Goal: Transaction & Acquisition: Obtain resource

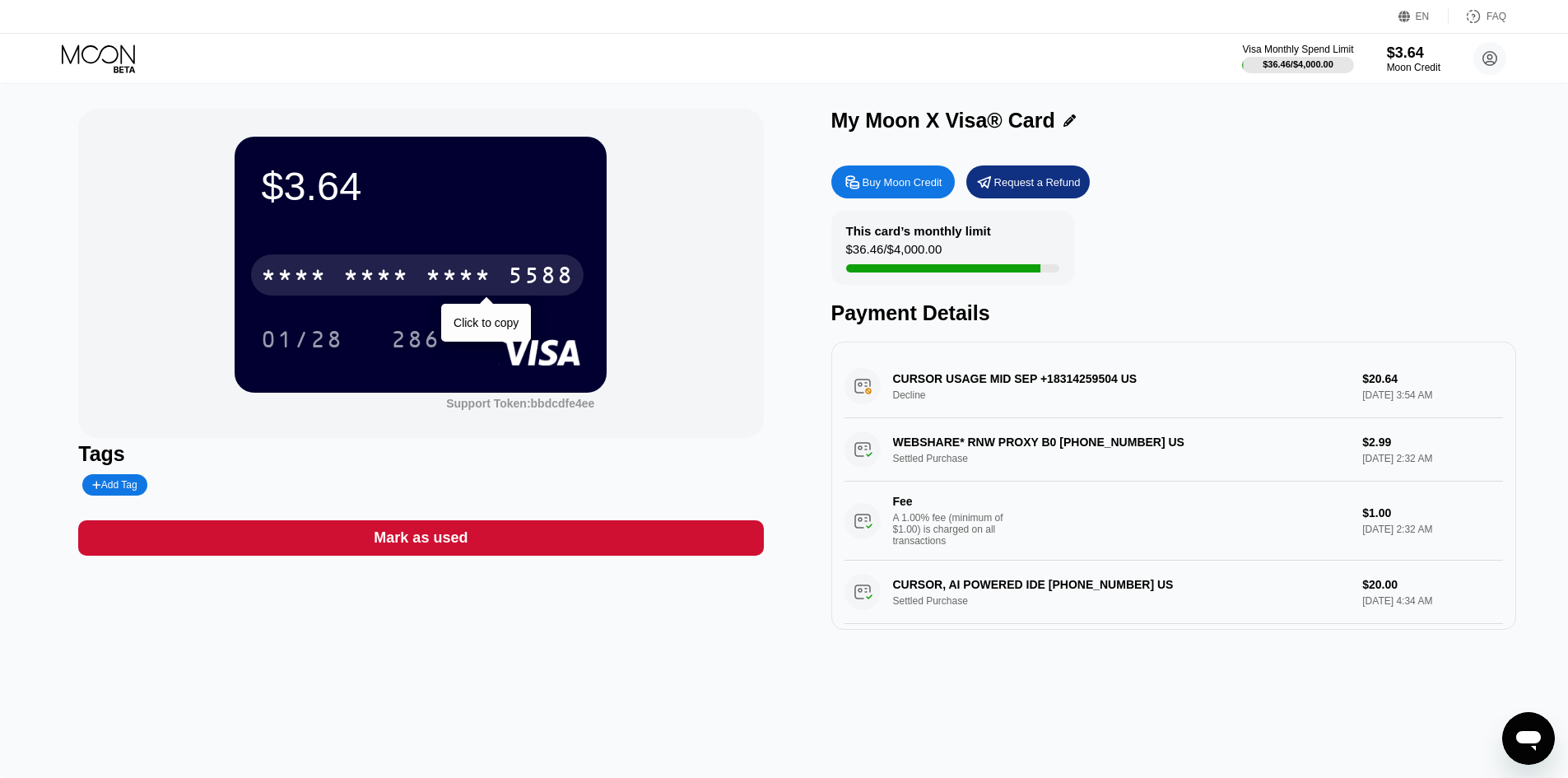
click at [475, 268] on div "* * * *" at bounding box center [458, 277] width 66 height 26
click at [494, 287] on div "[CREDIT_CARD_NUMBER]" at bounding box center [418, 274] width 332 height 41
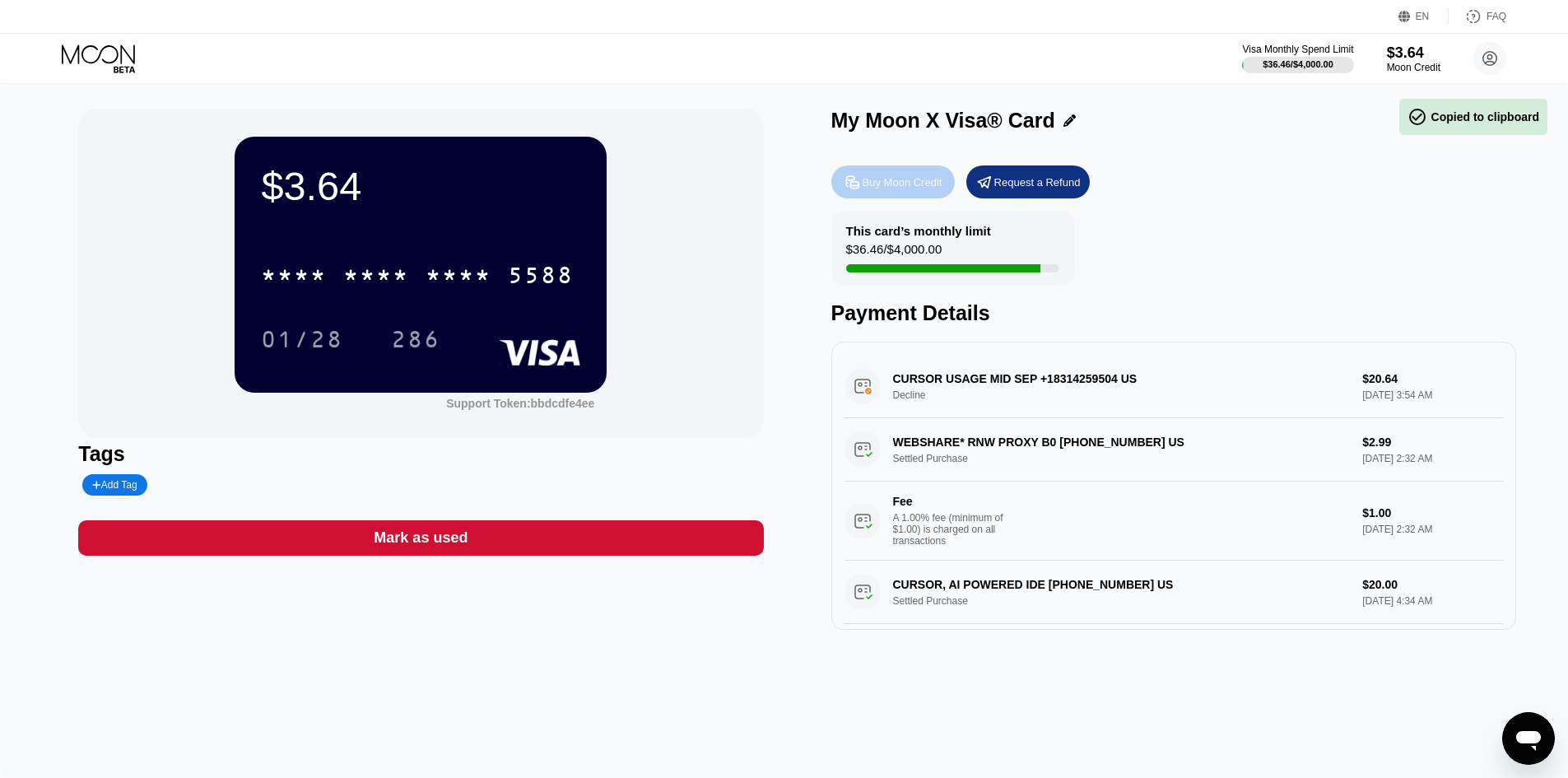
click at [902, 193] on div "Buy Moon Credit" at bounding box center [892, 181] width 123 height 33
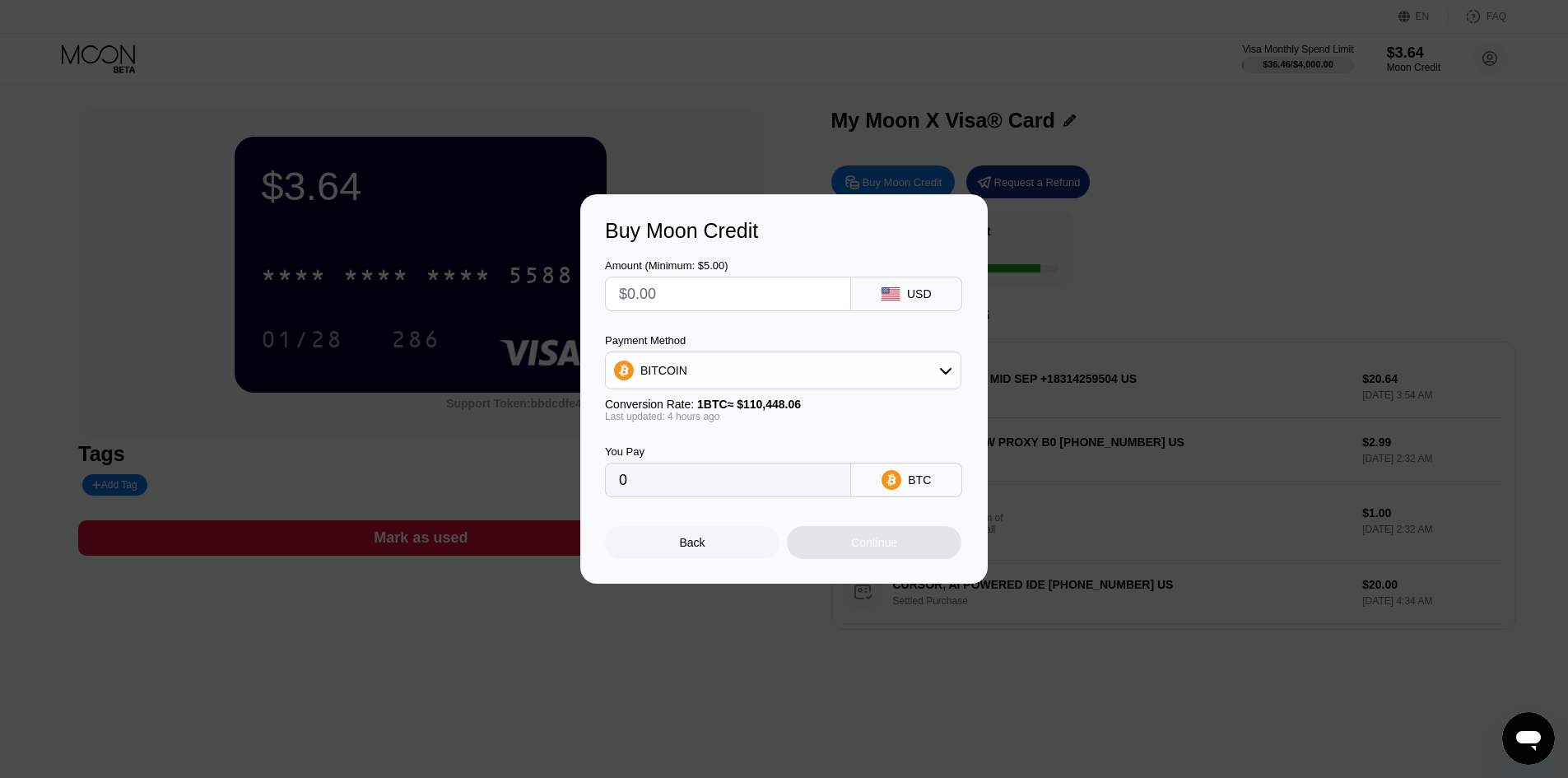
click at [793, 366] on div "BITCOIN" at bounding box center [783, 370] width 354 height 33
click at [750, 451] on div "USDT on TRON" at bounding box center [793, 452] width 310 height 14
type input "0.00"
click at [704, 296] on input "text" at bounding box center [728, 294] width 218 height 33
type input "$15"
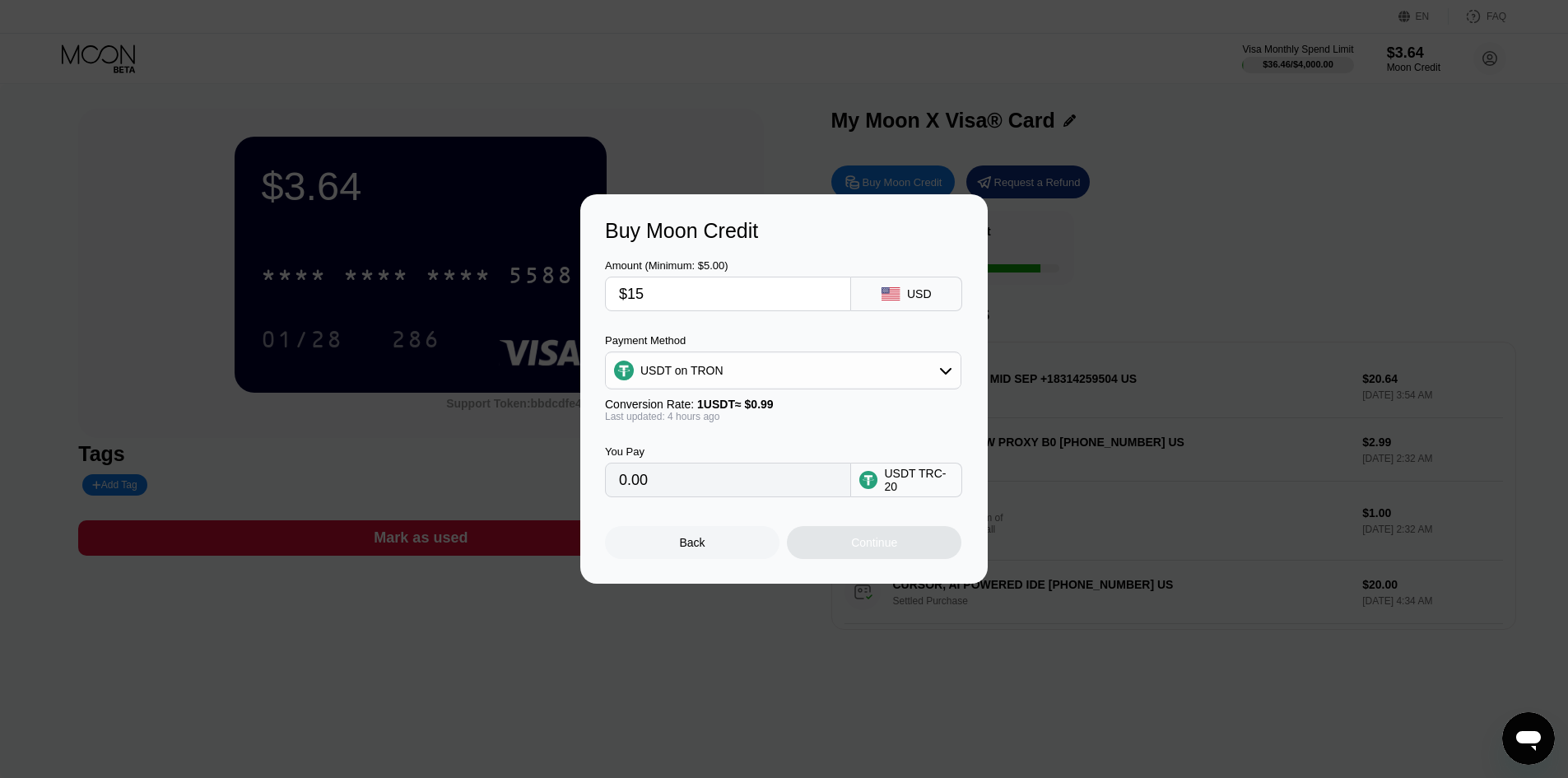
type input "15.15"
type input "$15"
click at [844, 546] on div "Continue" at bounding box center [874, 542] width 175 height 33
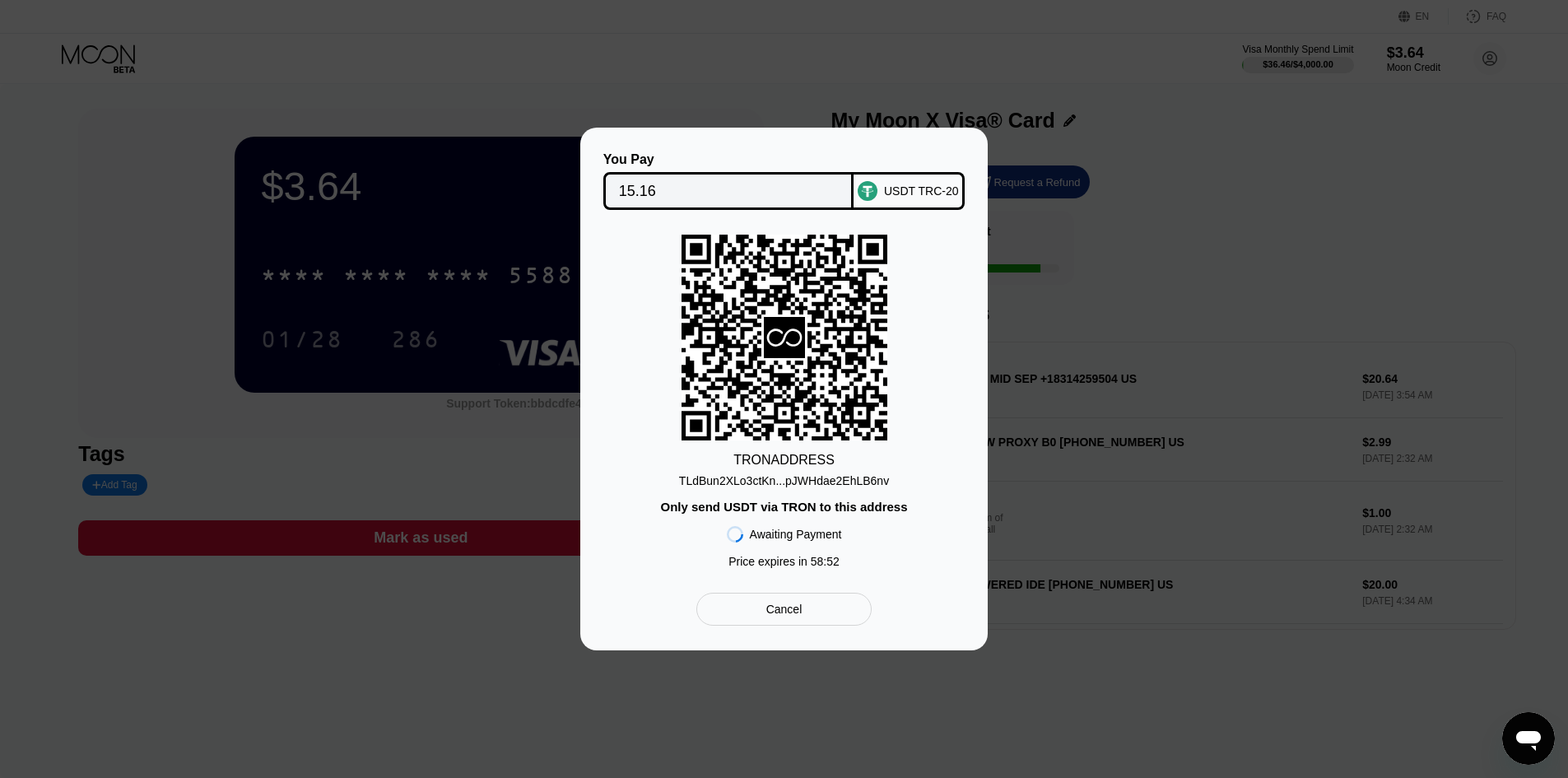
click at [801, 489] on div "TRON ADDRESS TLdBun2XLo3ctKn...pJWHdae2EhLB6nv Only send USDT via TRON to this …" at bounding box center [784, 405] width 358 height 342
click at [804, 484] on div "TLdBun2XLo3ctKn...pJWHdae2EhLB6nv" at bounding box center [784, 481] width 210 height 14
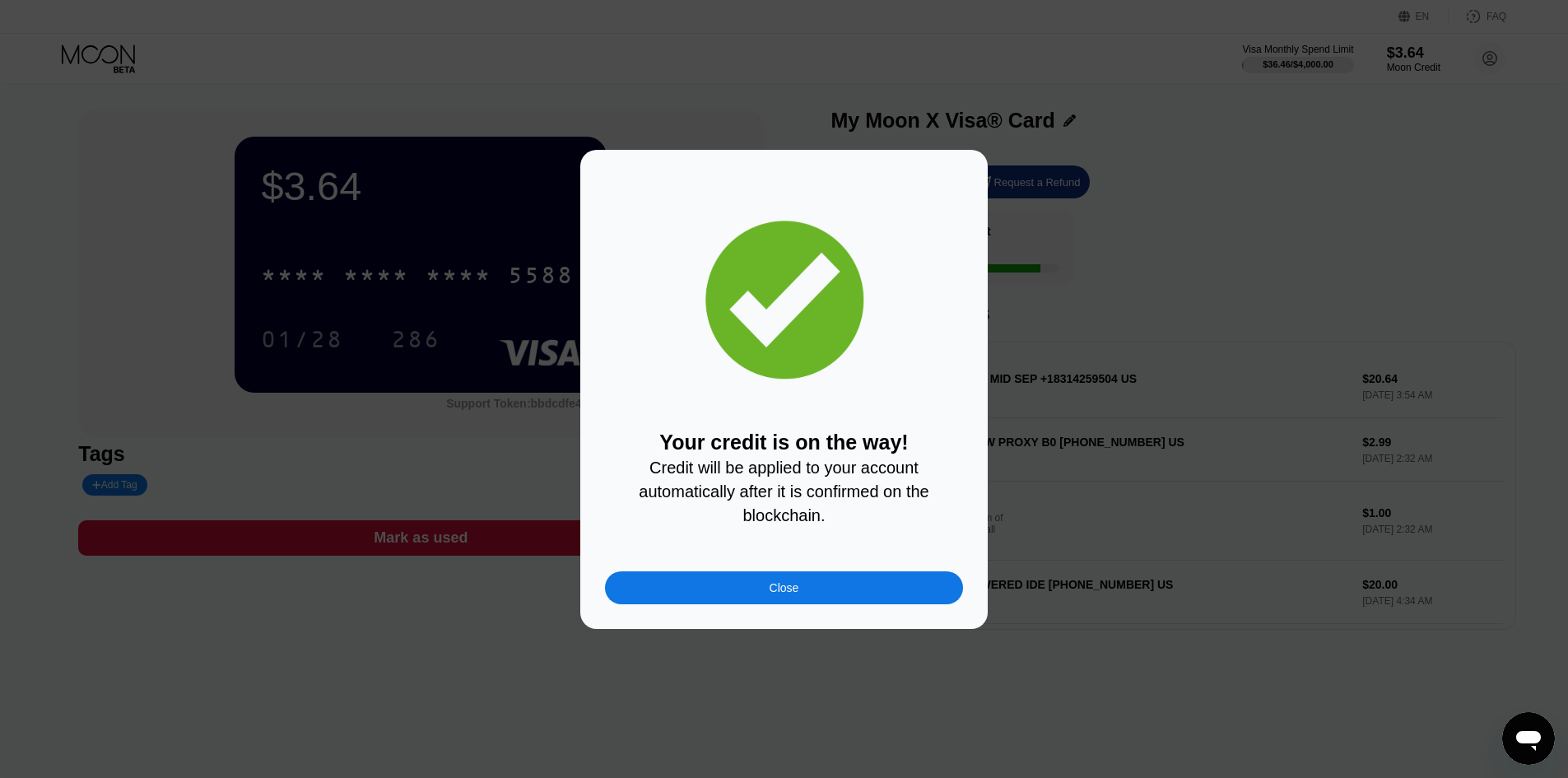
click at [803, 582] on div "Close" at bounding box center [784, 587] width 358 height 33
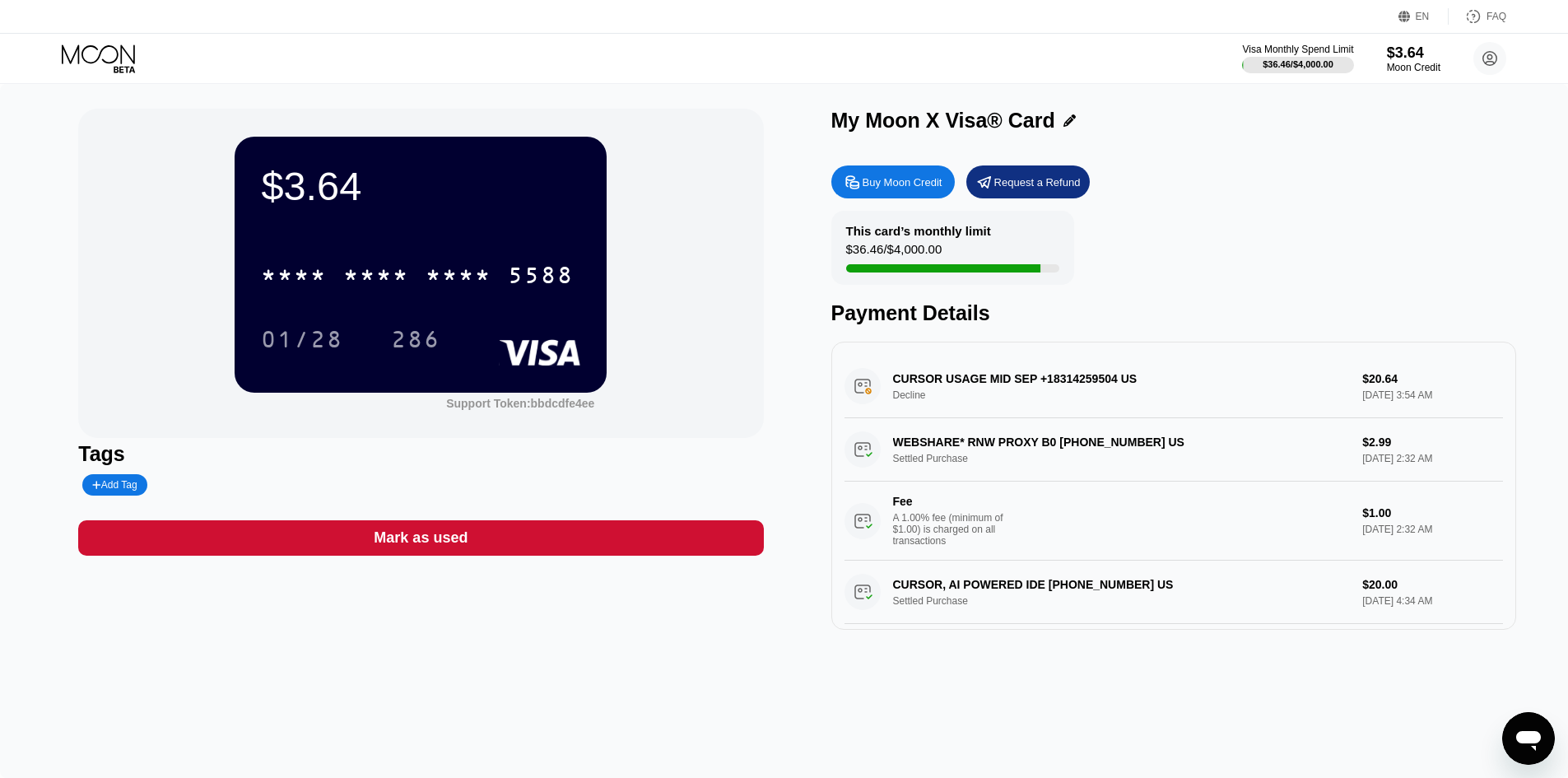
drag, startPoint x: 101, startPoint y: 60, endPoint x: 121, endPoint y: 57, distance: 20.2
click at [101, 60] on icon at bounding box center [100, 59] width 77 height 29
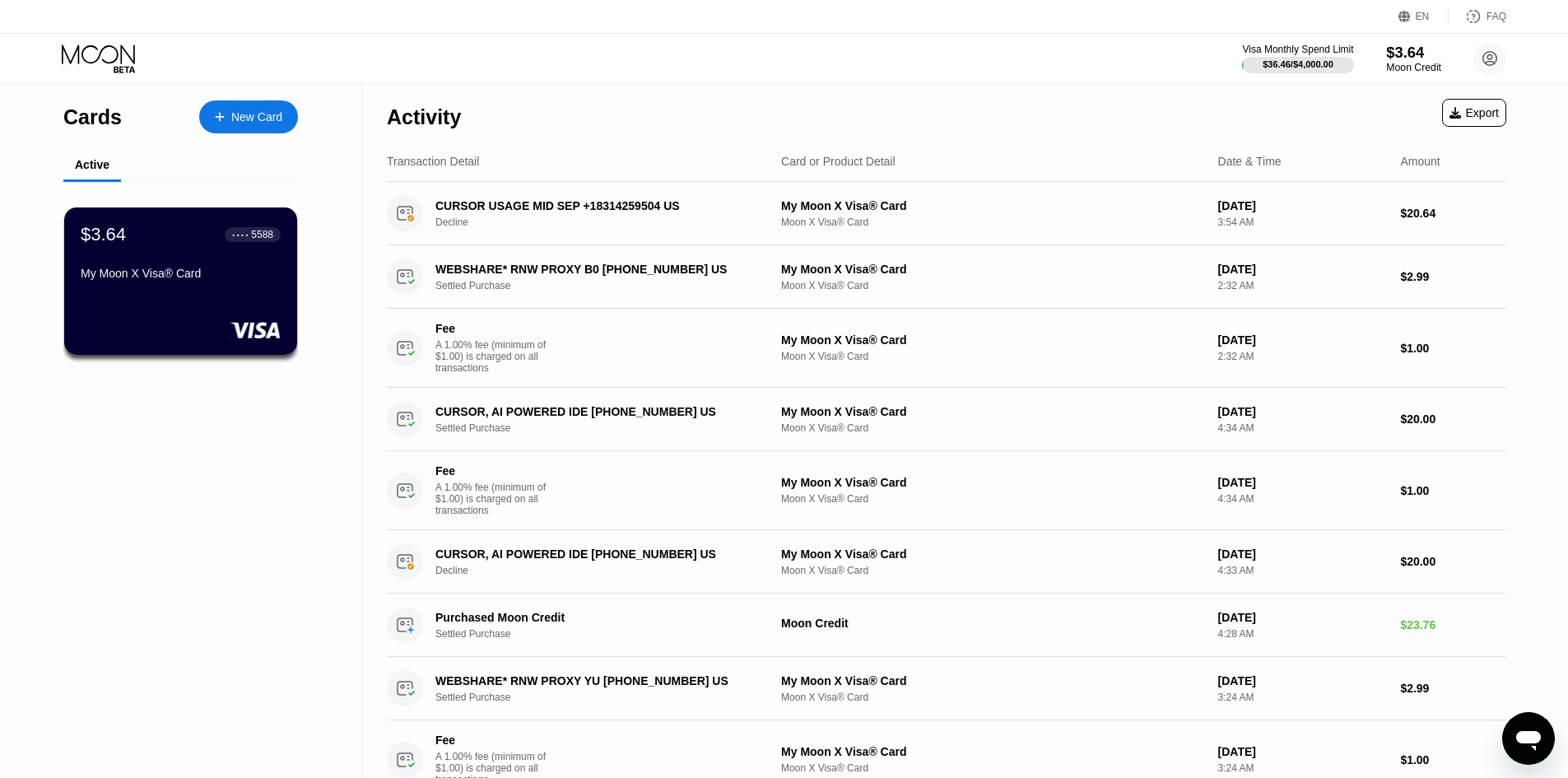
click at [1406, 57] on div "$3.64" at bounding box center [1413, 52] width 55 height 17
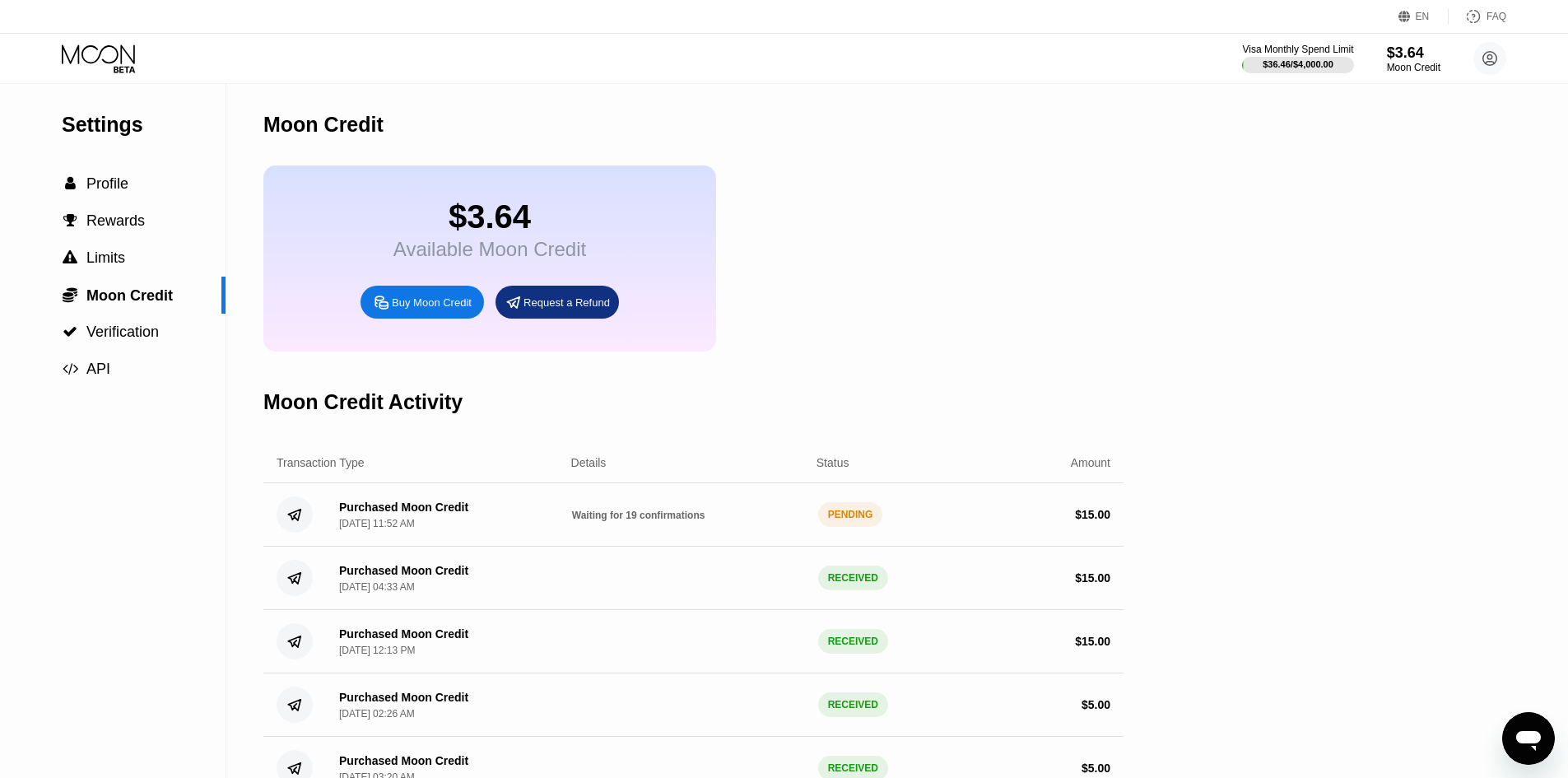
click at [103, 62] on icon at bounding box center [100, 59] width 77 height 29
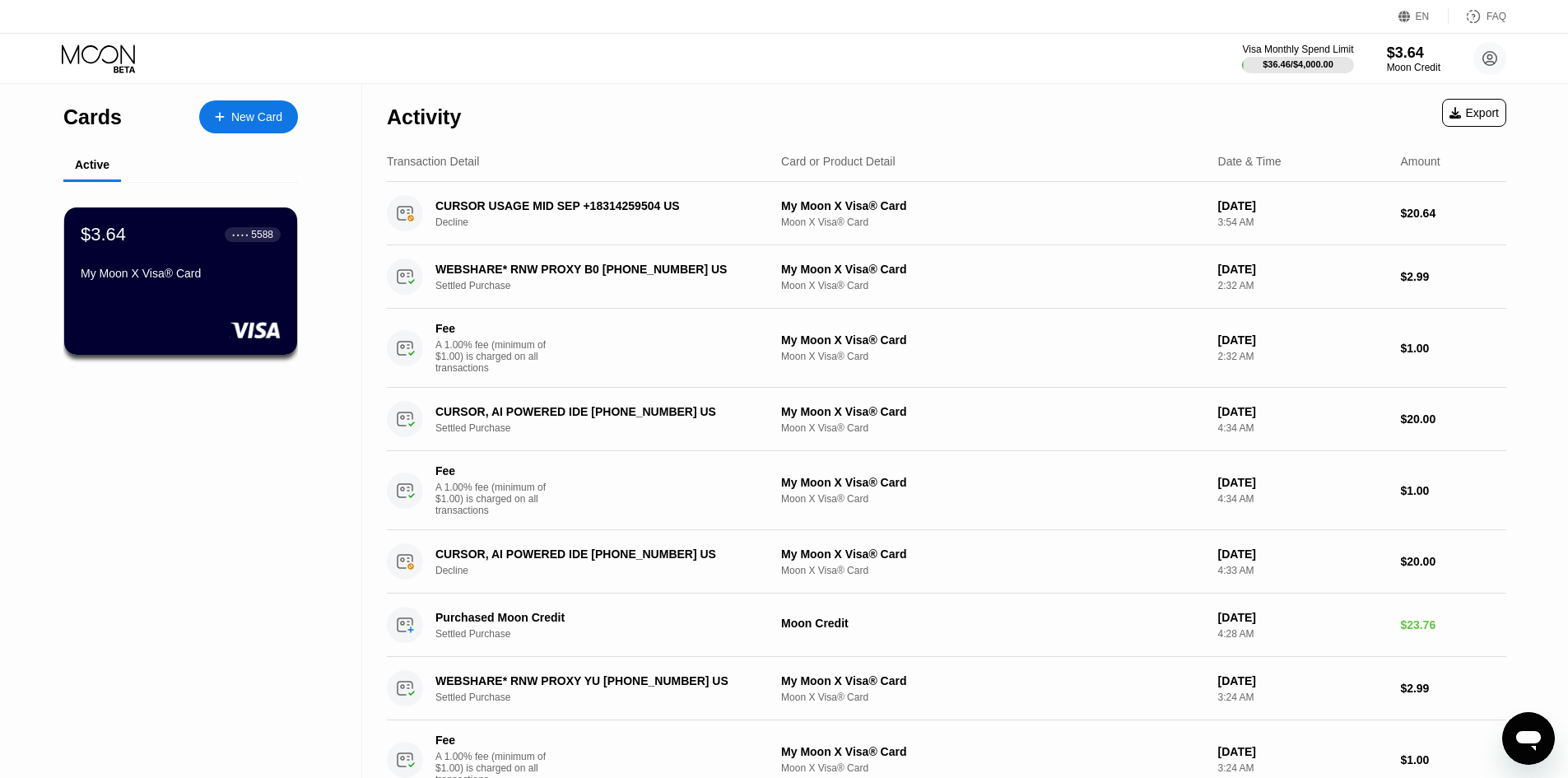
click at [155, 280] on div "My Moon X Visa® Card" at bounding box center [181, 273] width 200 height 14
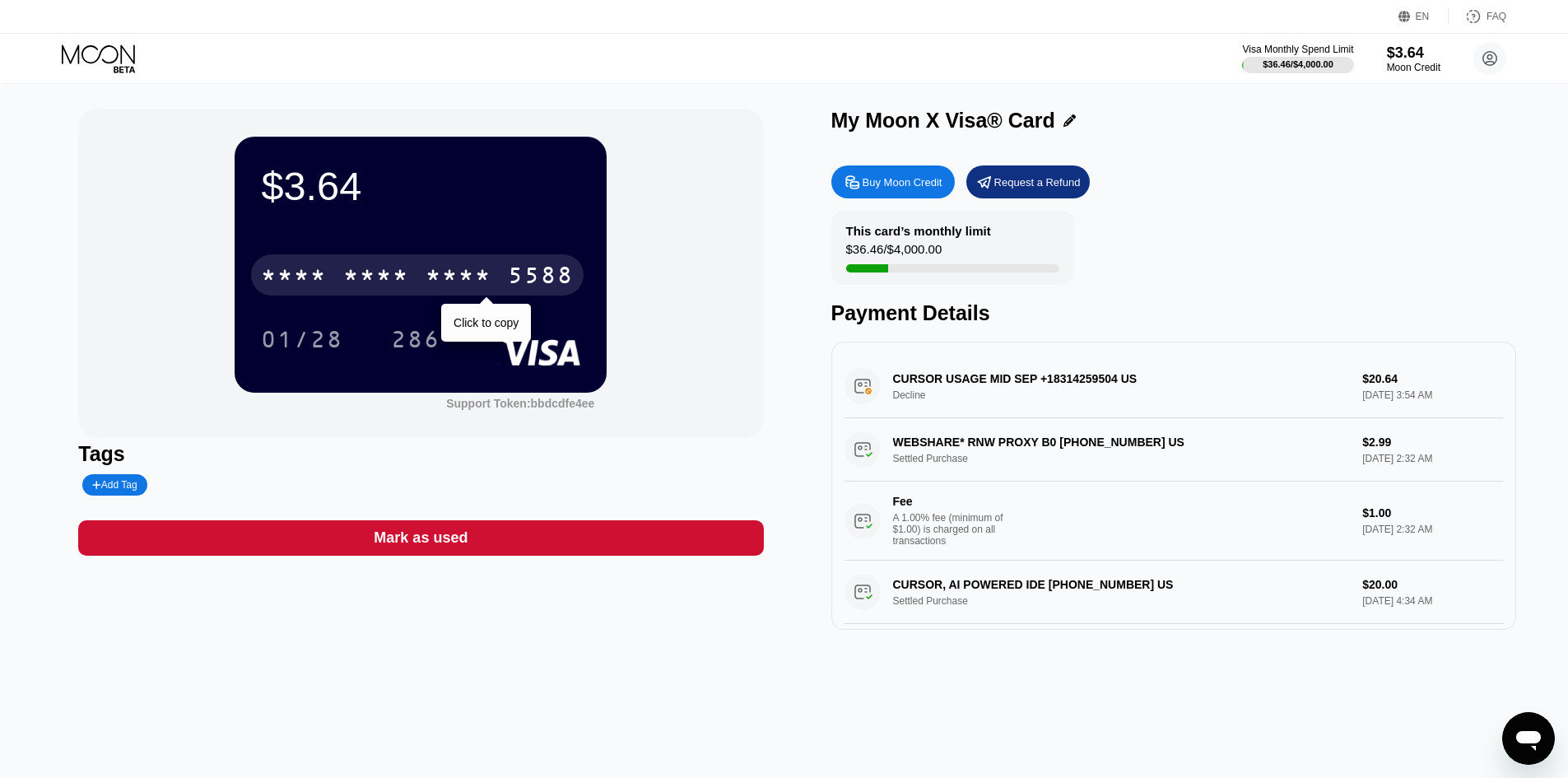
click at [492, 267] on div "* * * * * * * * * * * * 5588" at bounding box center [418, 274] width 332 height 41
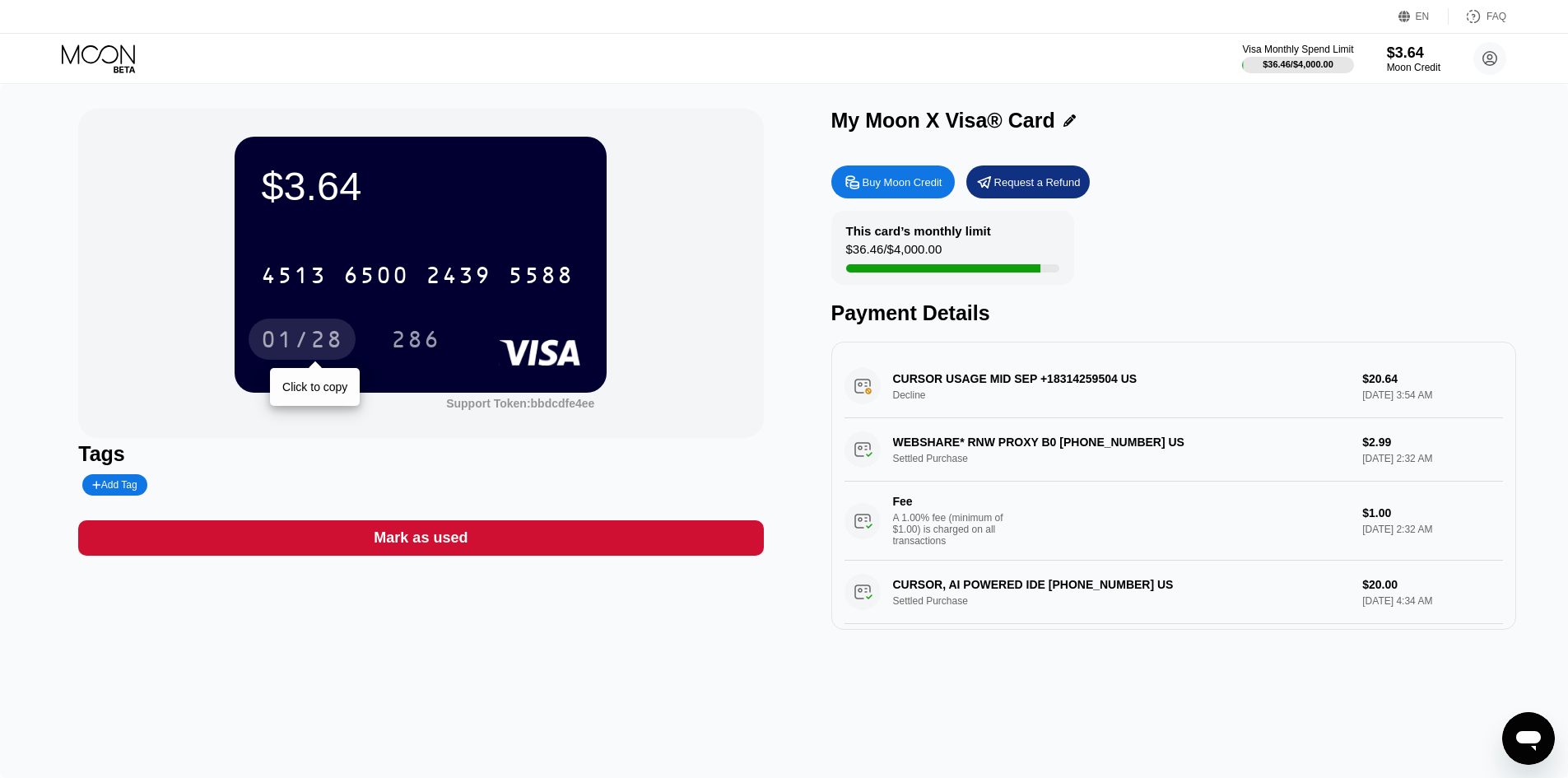
drag, startPoint x: 321, startPoint y: 334, endPoint x: 177, endPoint y: 339, distance: 144.1
click at [321, 334] on div "01/28" at bounding box center [302, 341] width 83 height 26
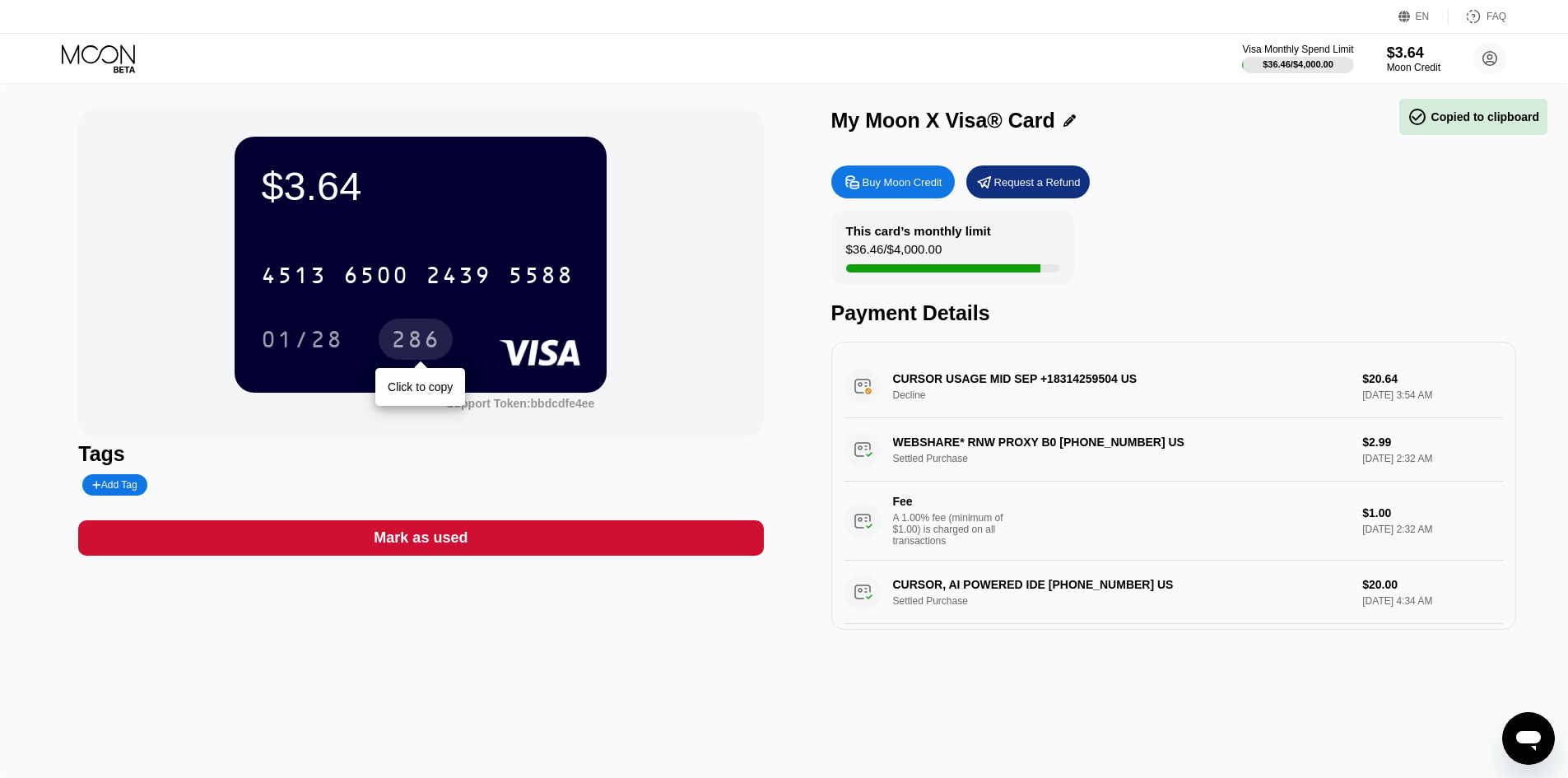
drag, startPoint x: 401, startPoint y: 341, endPoint x: 209, endPoint y: 325, distance: 192.7
click at [401, 341] on div "286" at bounding box center [415, 341] width 50 height 26
click at [104, 68] on icon at bounding box center [100, 59] width 77 height 29
